Goal: Transaction & Acquisition: Obtain resource

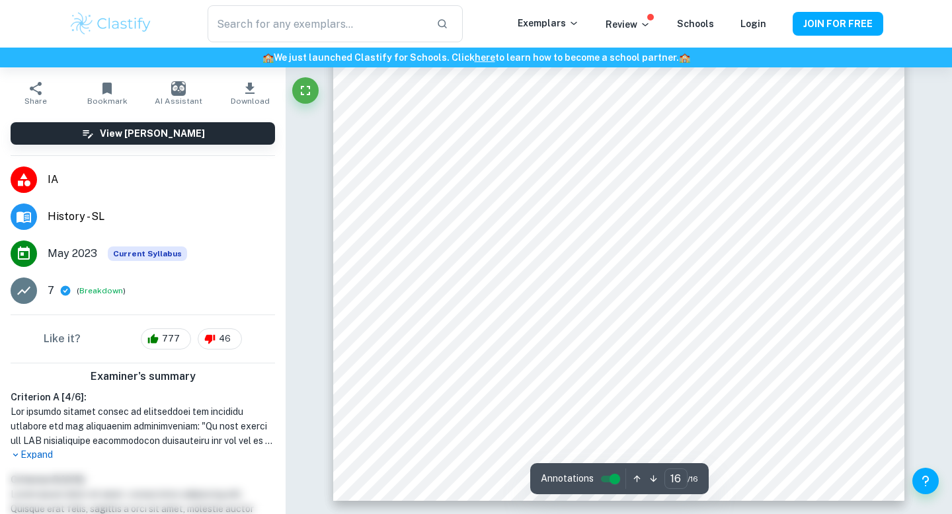
scroll to position [11682, 0]
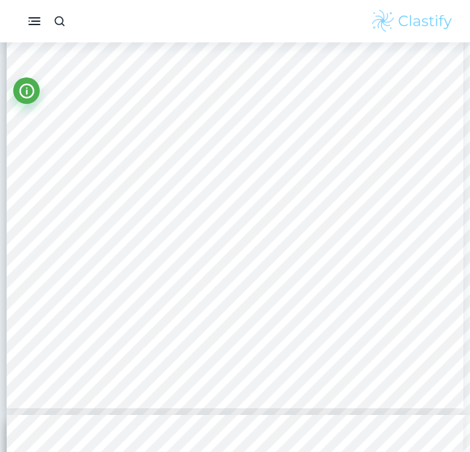
scroll to position [2091, 0]
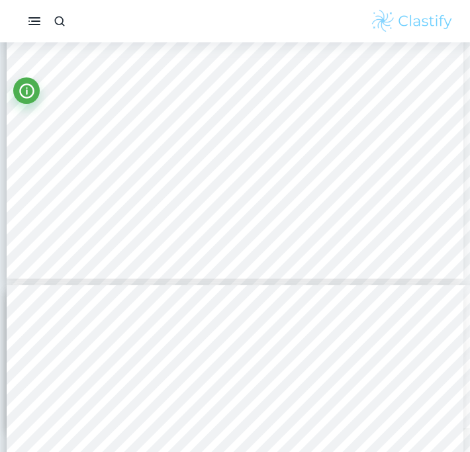
type input "3"
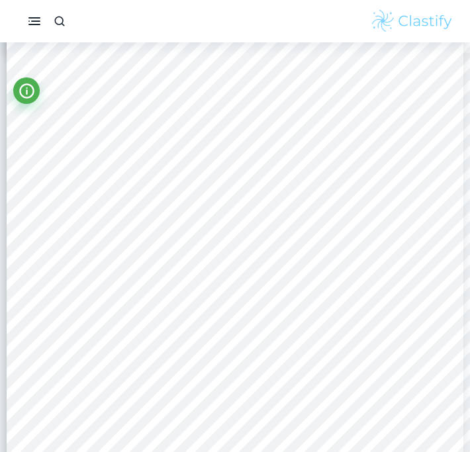
scroll to position [1434, 0]
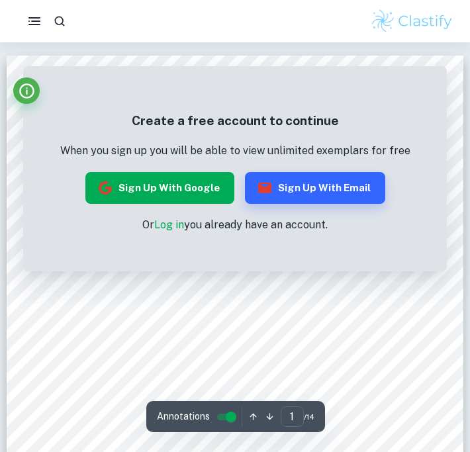
click at [165, 189] on button "Sign up with Google" at bounding box center [159, 188] width 149 height 32
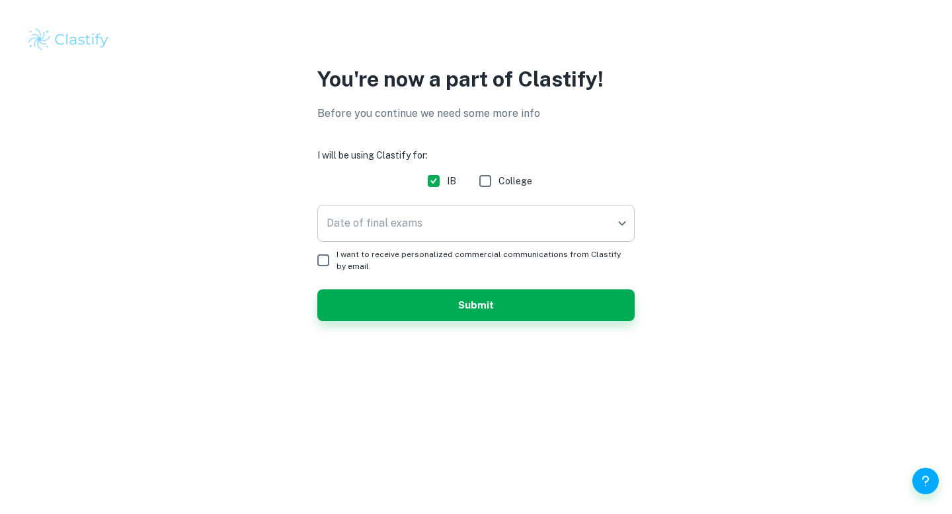
click at [551, 235] on body "We value your privacy We use cookies to enhance your browsing experience, serve…" at bounding box center [476, 257] width 952 height 514
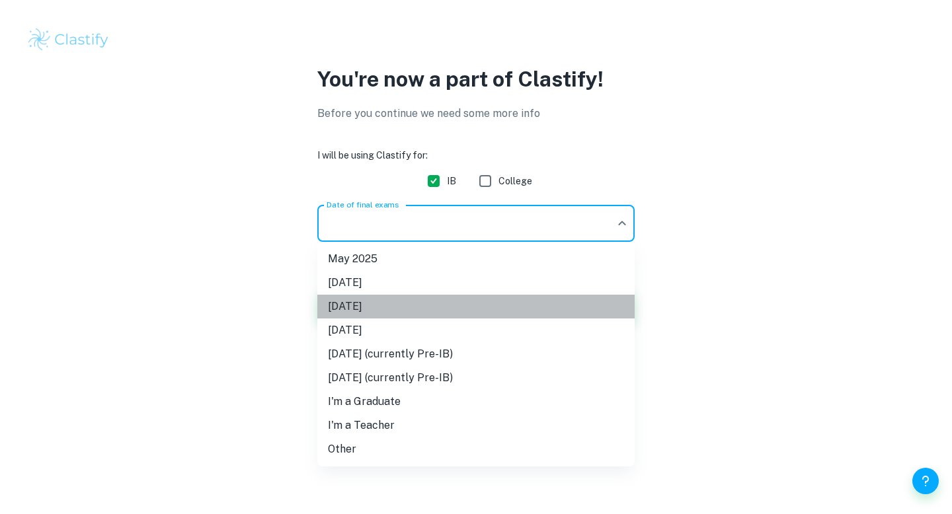
click at [538, 310] on li "[DATE]" at bounding box center [475, 307] width 317 height 24
type input "M26"
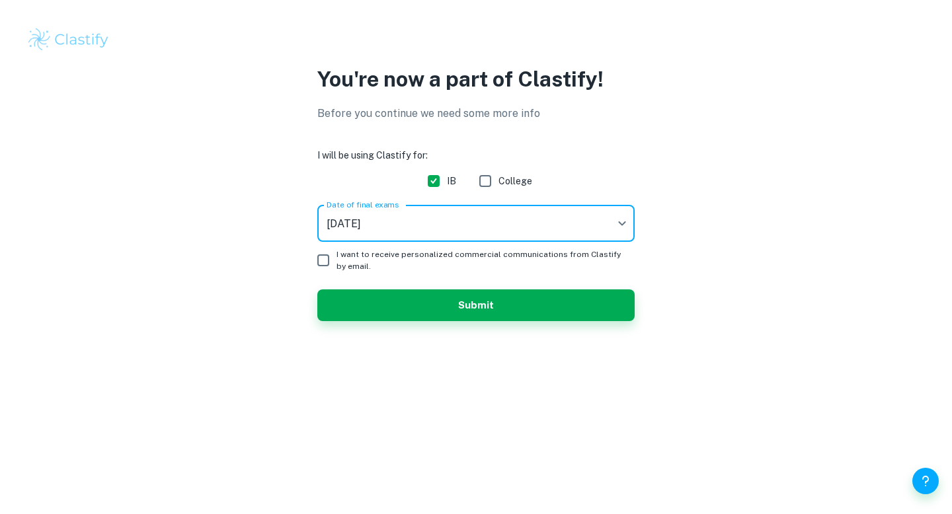
click at [403, 264] on span "I want to receive personalized commercial communications from Clastify by email." at bounding box center [481, 261] width 288 height 24
click at [337, 264] on input "I want to receive personalized commercial communications from Clastify by email." at bounding box center [323, 260] width 26 height 26
checkbox input "true"
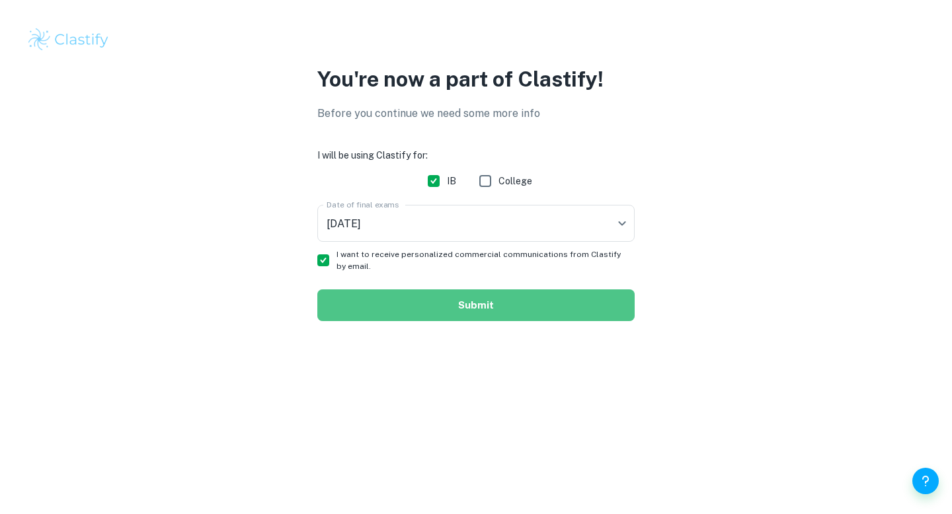
click at [441, 305] on button "Submit" at bounding box center [475, 306] width 317 height 32
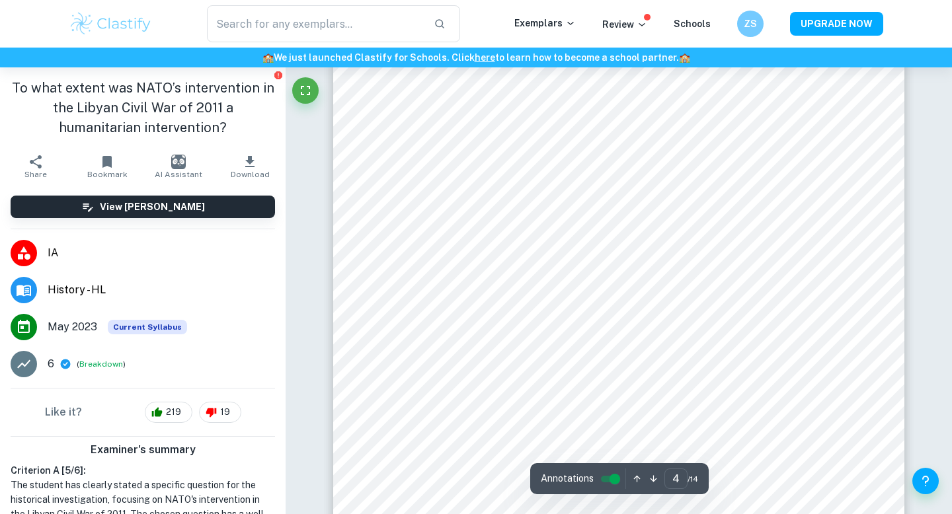
scroll to position [2689, 0]
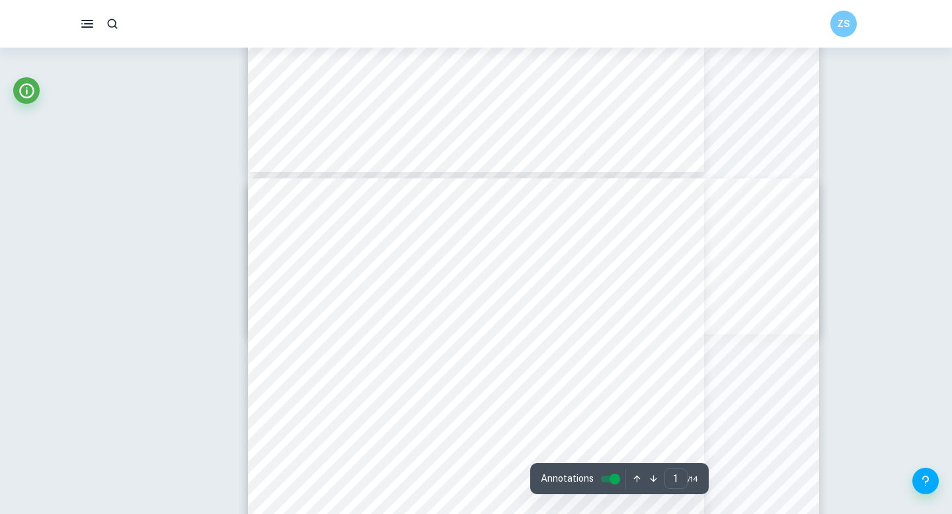
type input "11"
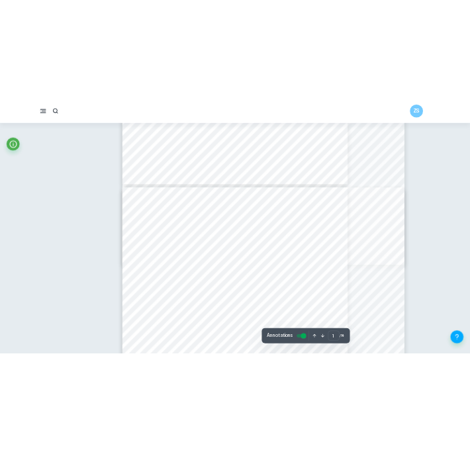
scroll to position [6875, 0]
